Goal: Transaction & Acquisition: Purchase product/service

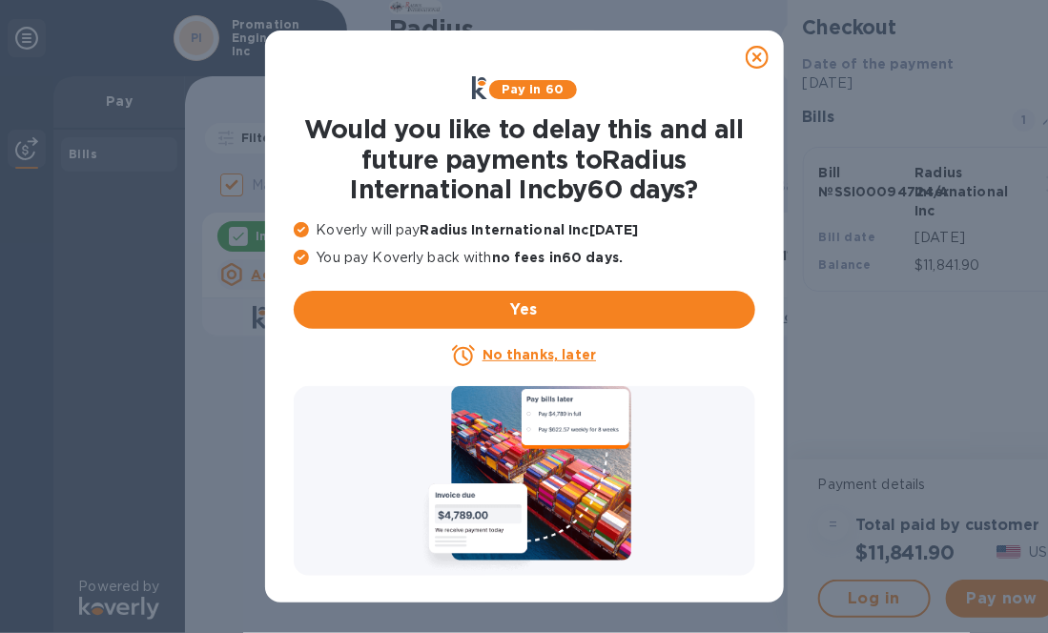
click at [529, 348] on u "No thanks, later" at bounding box center [540, 354] width 114 height 15
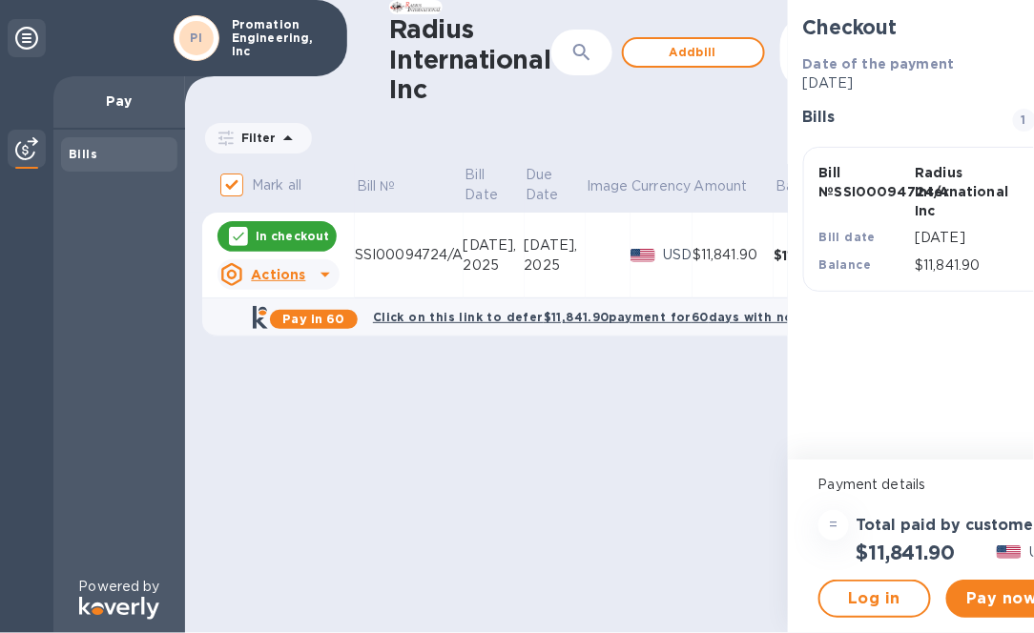
scroll to position [13, 0]
click at [997, 580] on button "Pay now" at bounding box center [1002, 599] width 113 height 38
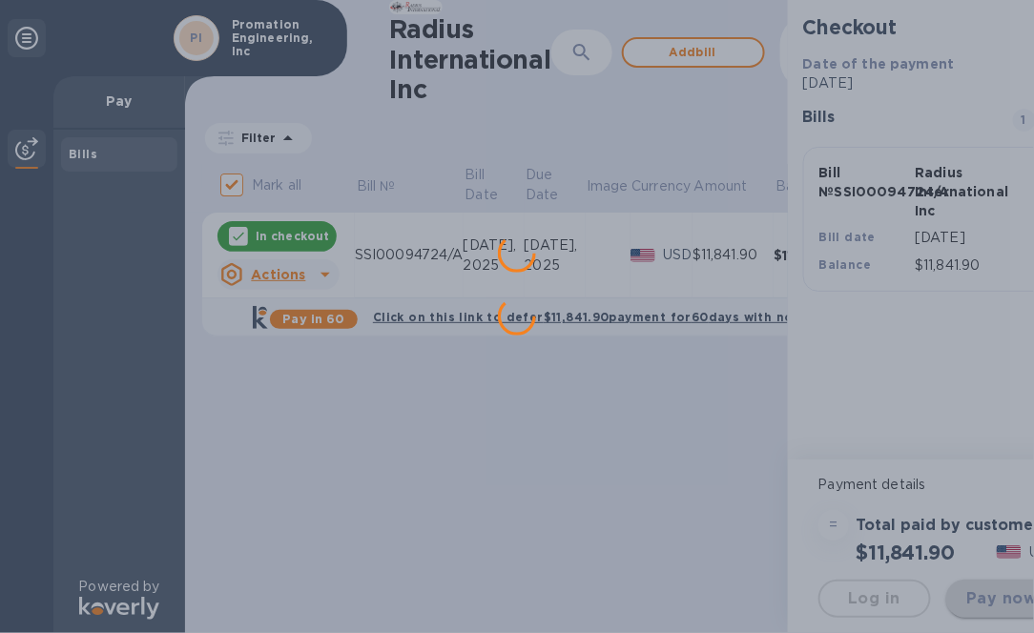
scroll to position [0, 0]
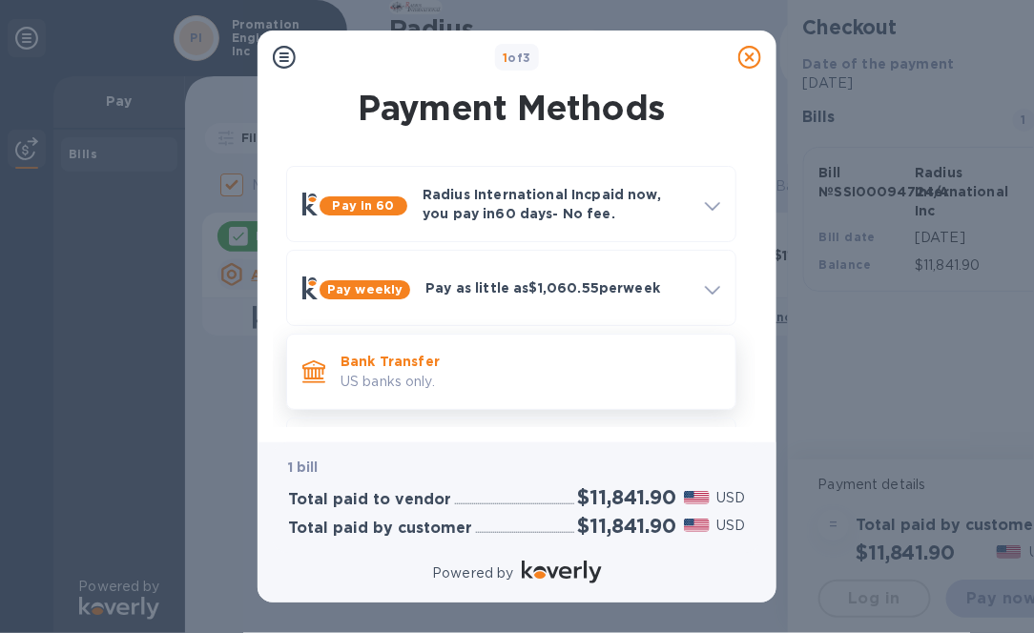
click at [380, 367] on p "Bank Transfer" at bounding box center [531, 361] width 380 height 19
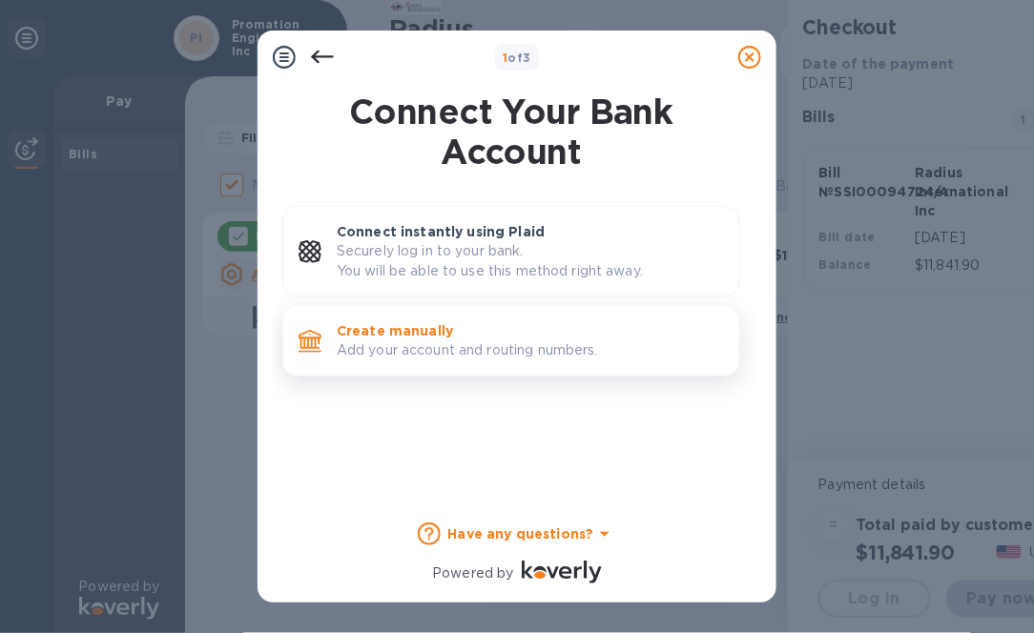
click at [413, 344] on p "Add your account and routing numbers." at bounding box center [530, 351] width 387 height 20
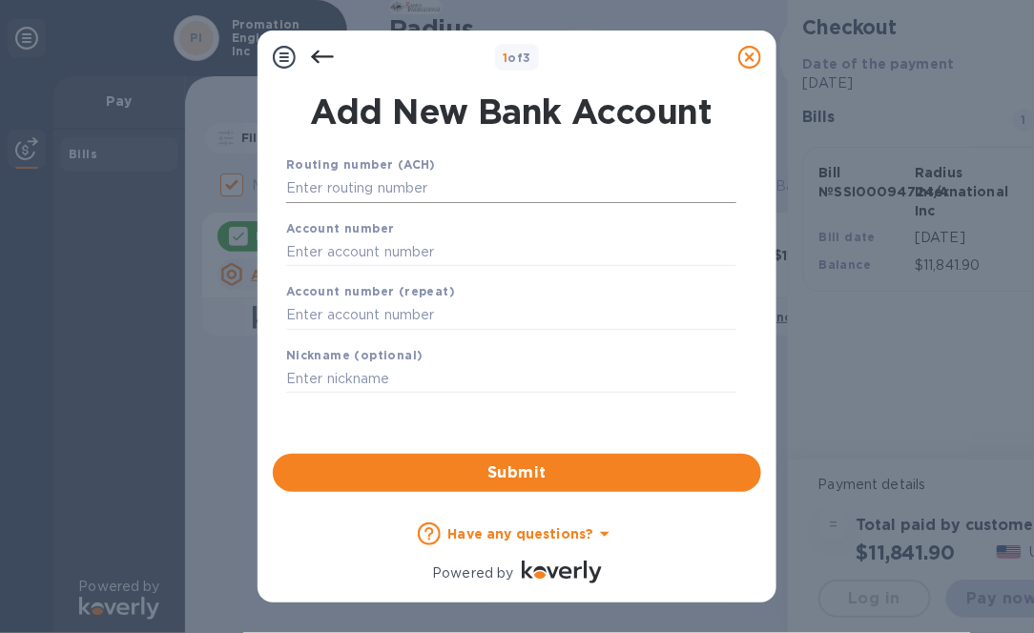
click at [314, 186] on input "text" at bounding box center [511, 189] width 450 height 29
click at [336, 198] on input "text" at bounding box center [511, 189] width 450 height 29
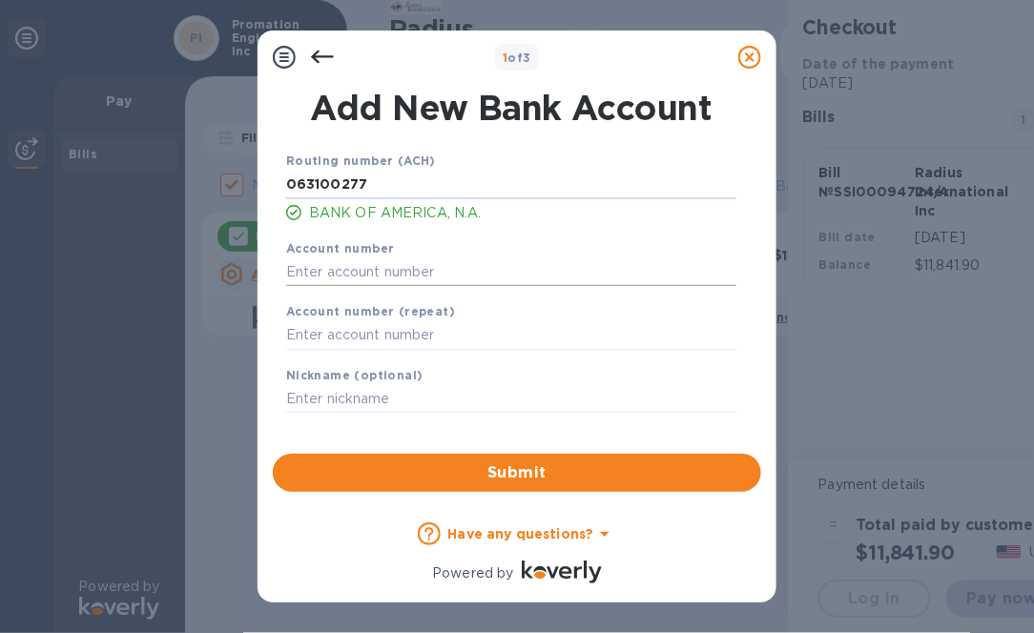
type input "063100277"
click at [330, 275] on input "text" at bounding box center [511, 272] width 450 height 29
type input "229011447310"
click at [319, 332] on input "text" at bounding box center [511, 335] width 450 height 29
type input "229011447310"
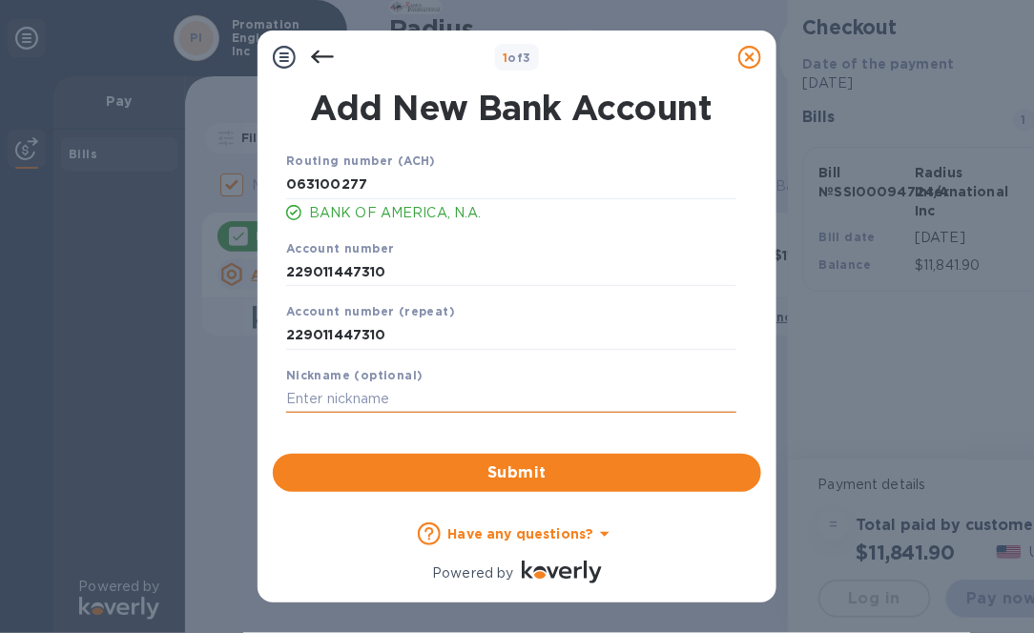
click at [313, 404] on input "text" at bounding box center [511, 399] width 450 height 29
type input "p"
type input "PEI"
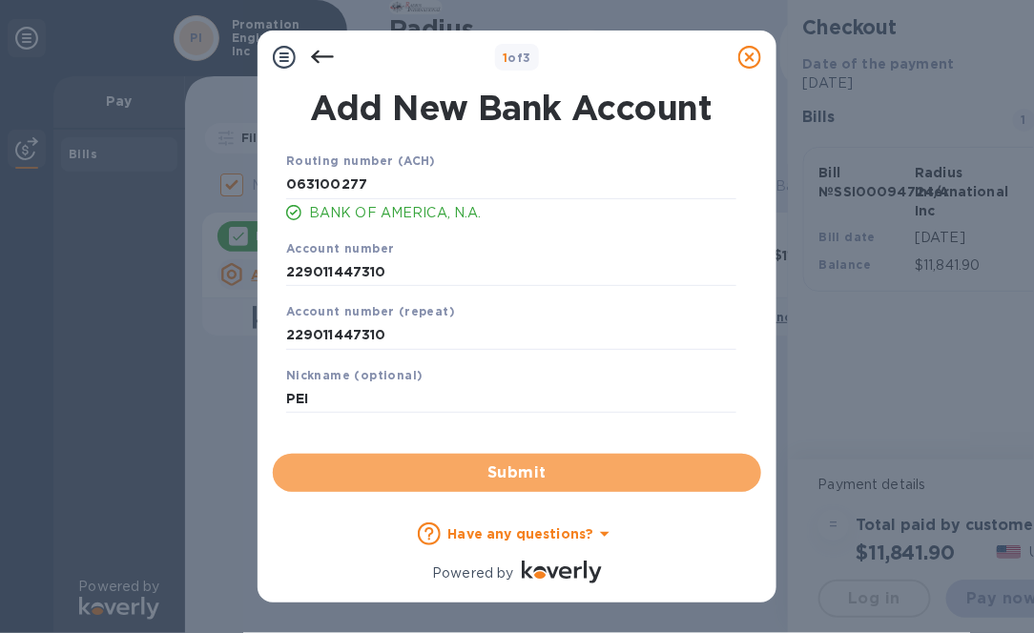
click at [449, 471] on span "Submit" at bounding box center [517, 473] width 458 height 23
